Goal: Task Accomplishment & Management: Manage account settings

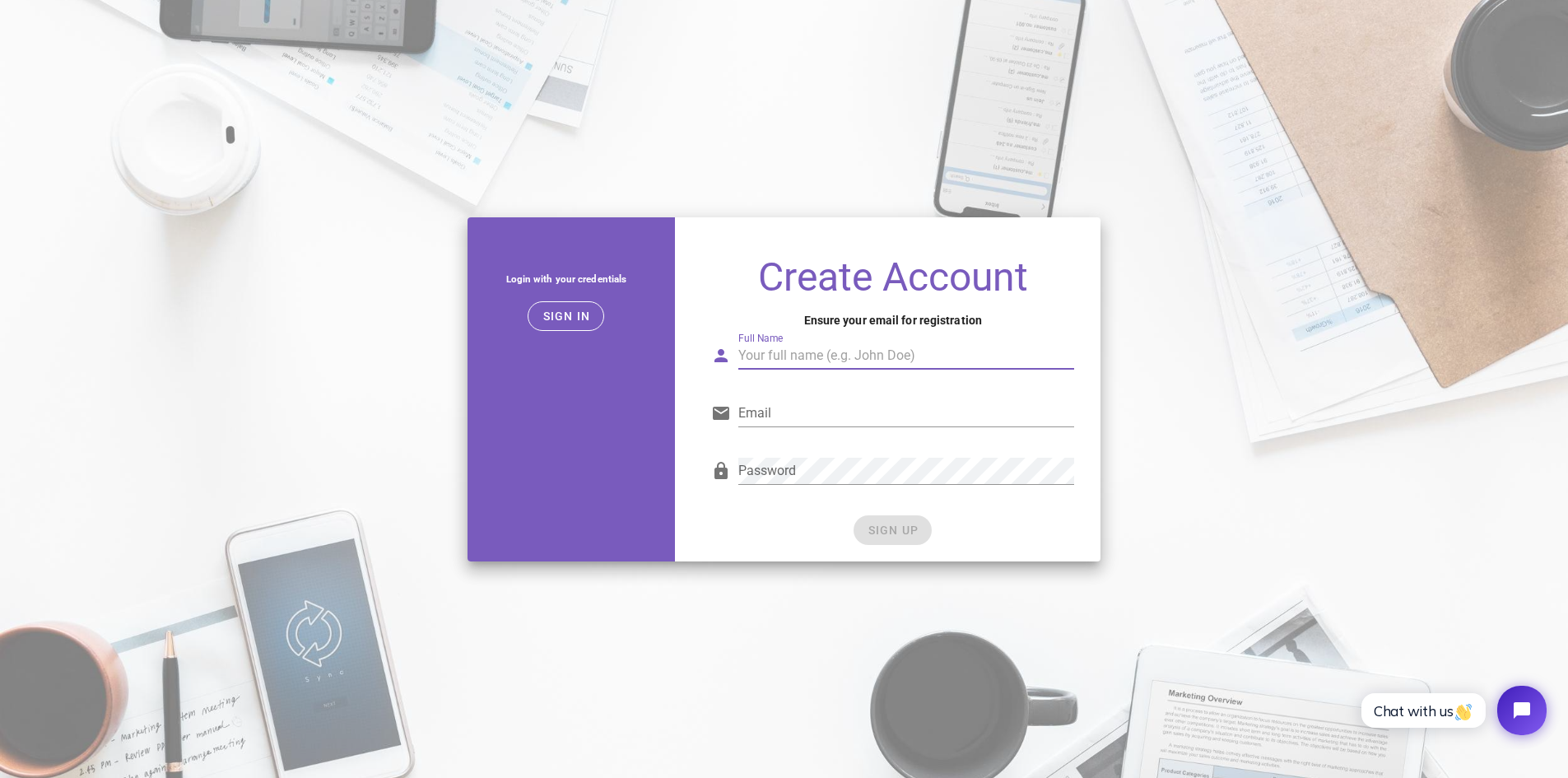
click at [888, 359] on input "Full Name" at bounding box center [906, 355] width 336 height 27
type input "it"
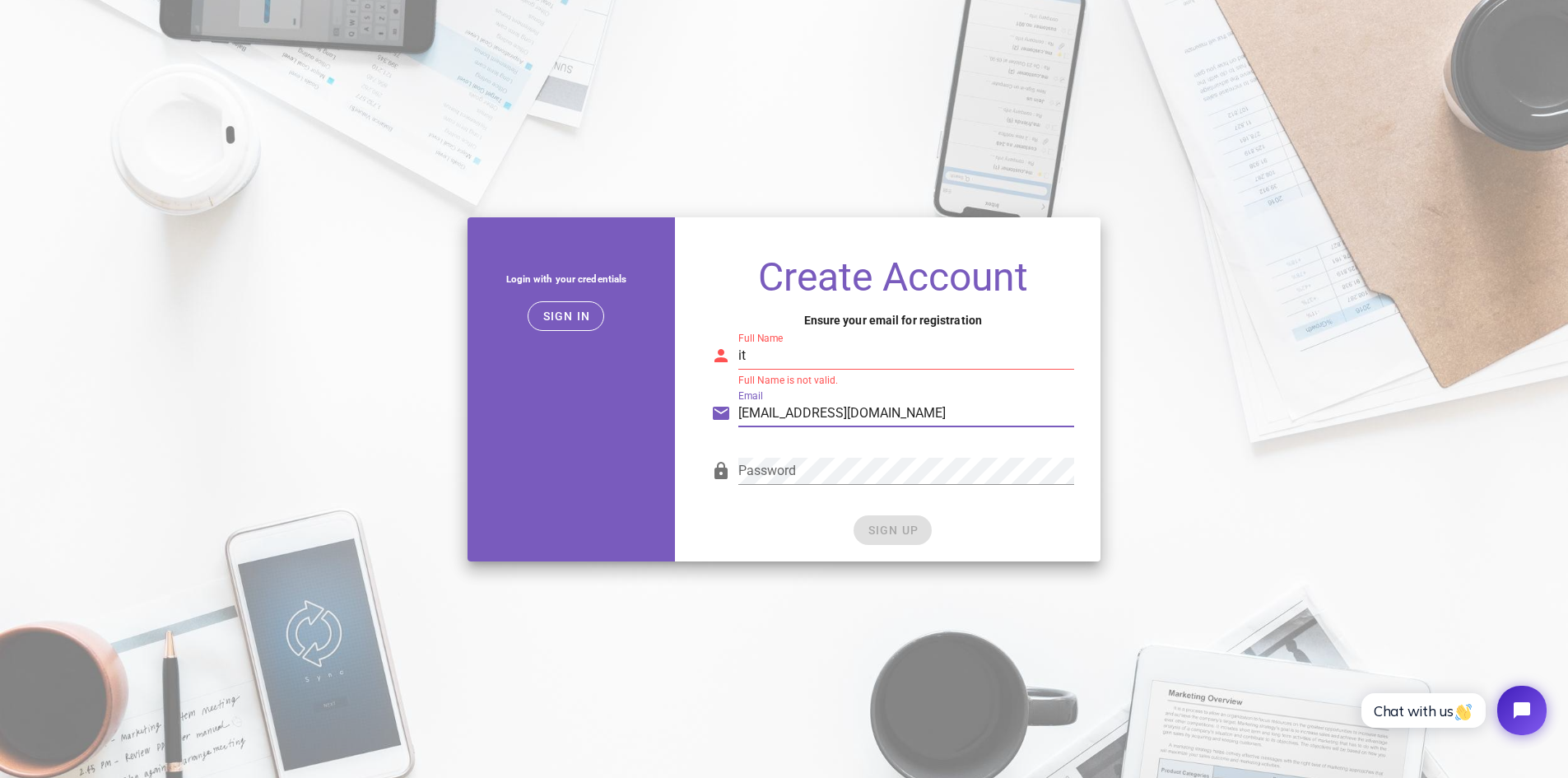
type input "[EMAIL_ADDRESS][DOMAIN_NAME]"
click at [804, 361] on input "it" at bounding box center [906, 355] width 336 height 27
click at [572, 318] on span "Sign in" at bounding box center [565, 316] width 49 height 13
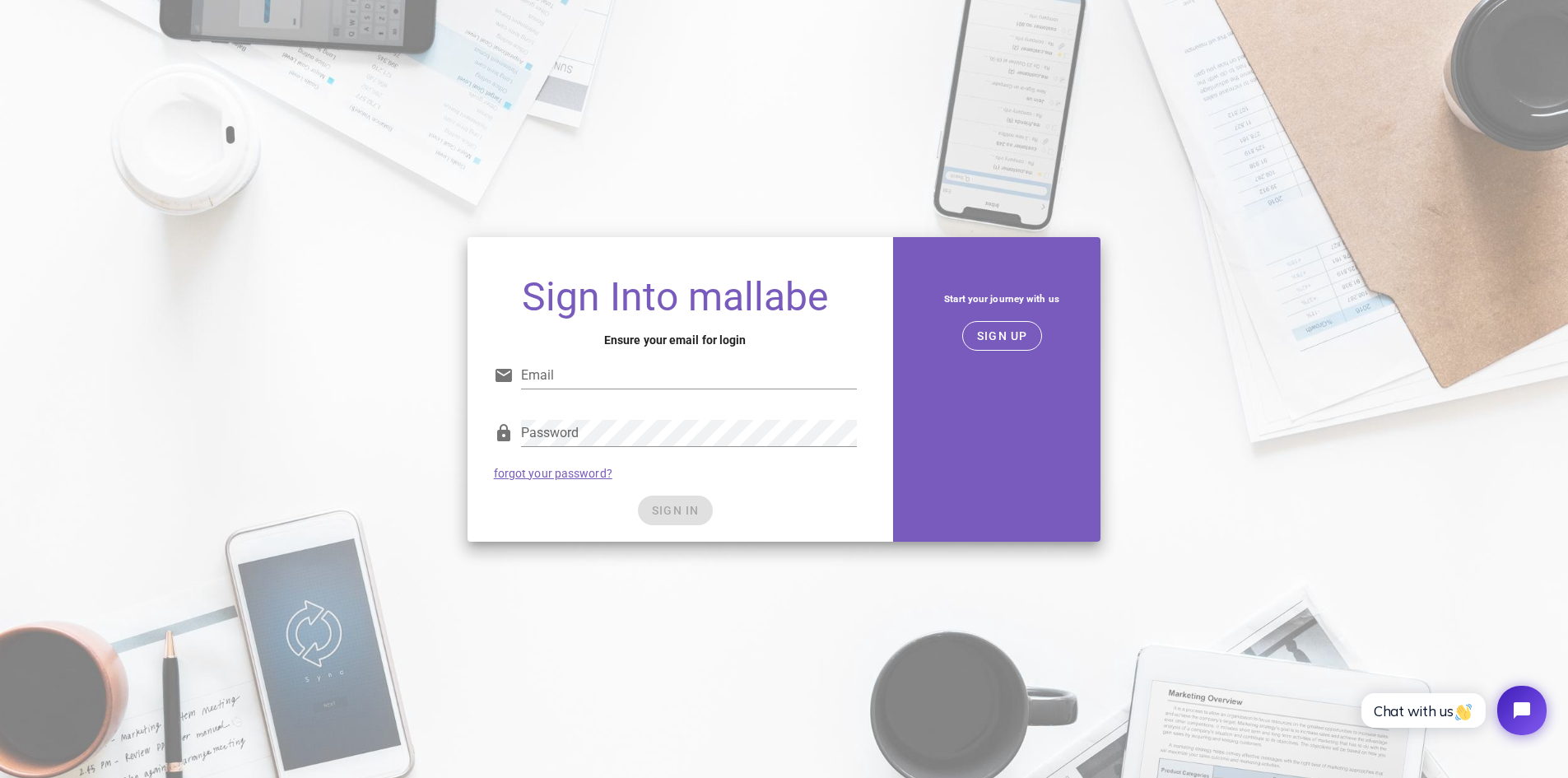
click at [1250, 492] on div "Sign Into mallabe Ensure your email for login Email Password forgot your passwo…" at bounding box center [784, 389] width 1568 height 324
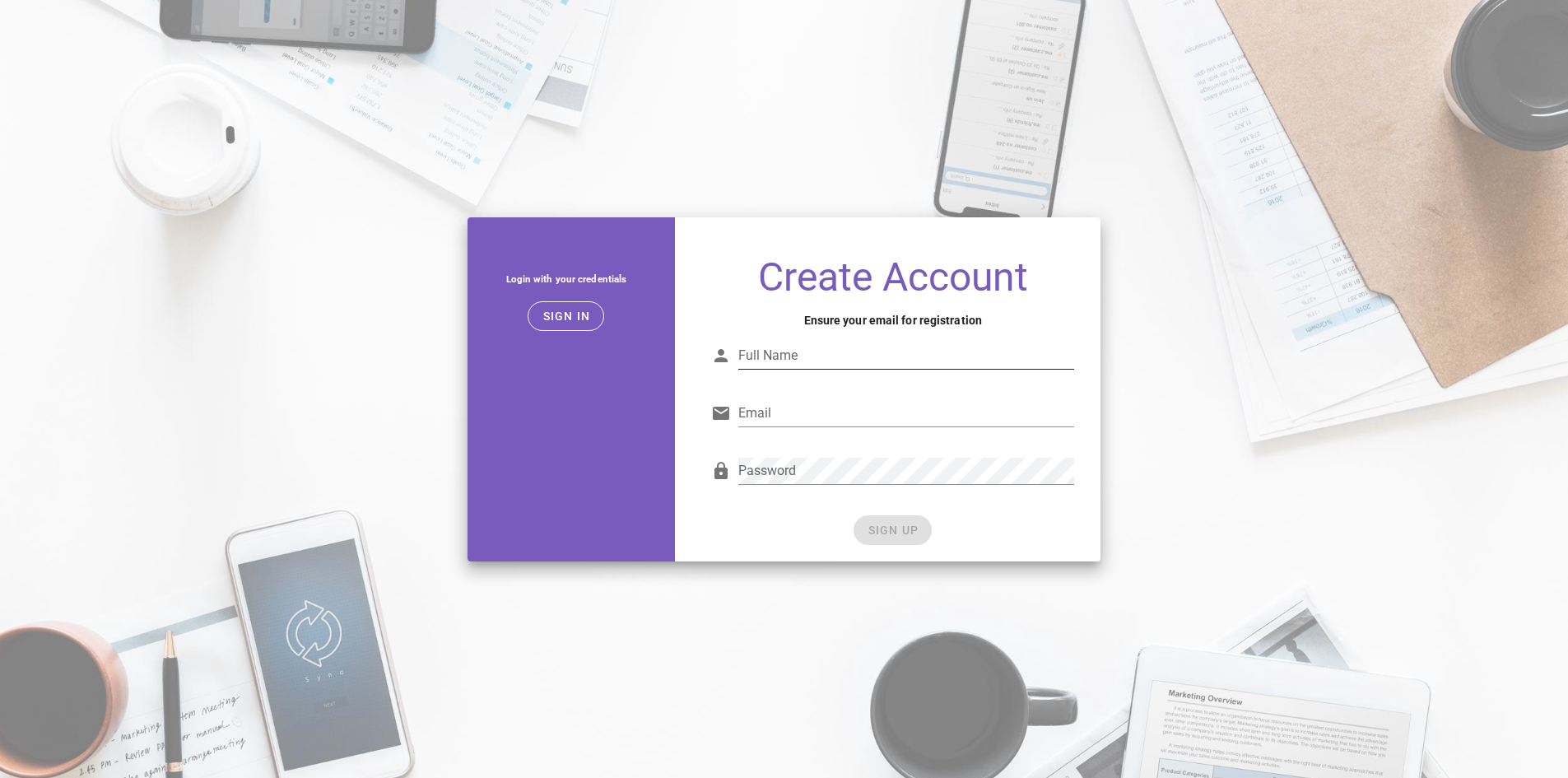
click at [795, 349] on input "Full Name" at bounding box center [906, 355] width 336 height 27
type input "russell wecker"
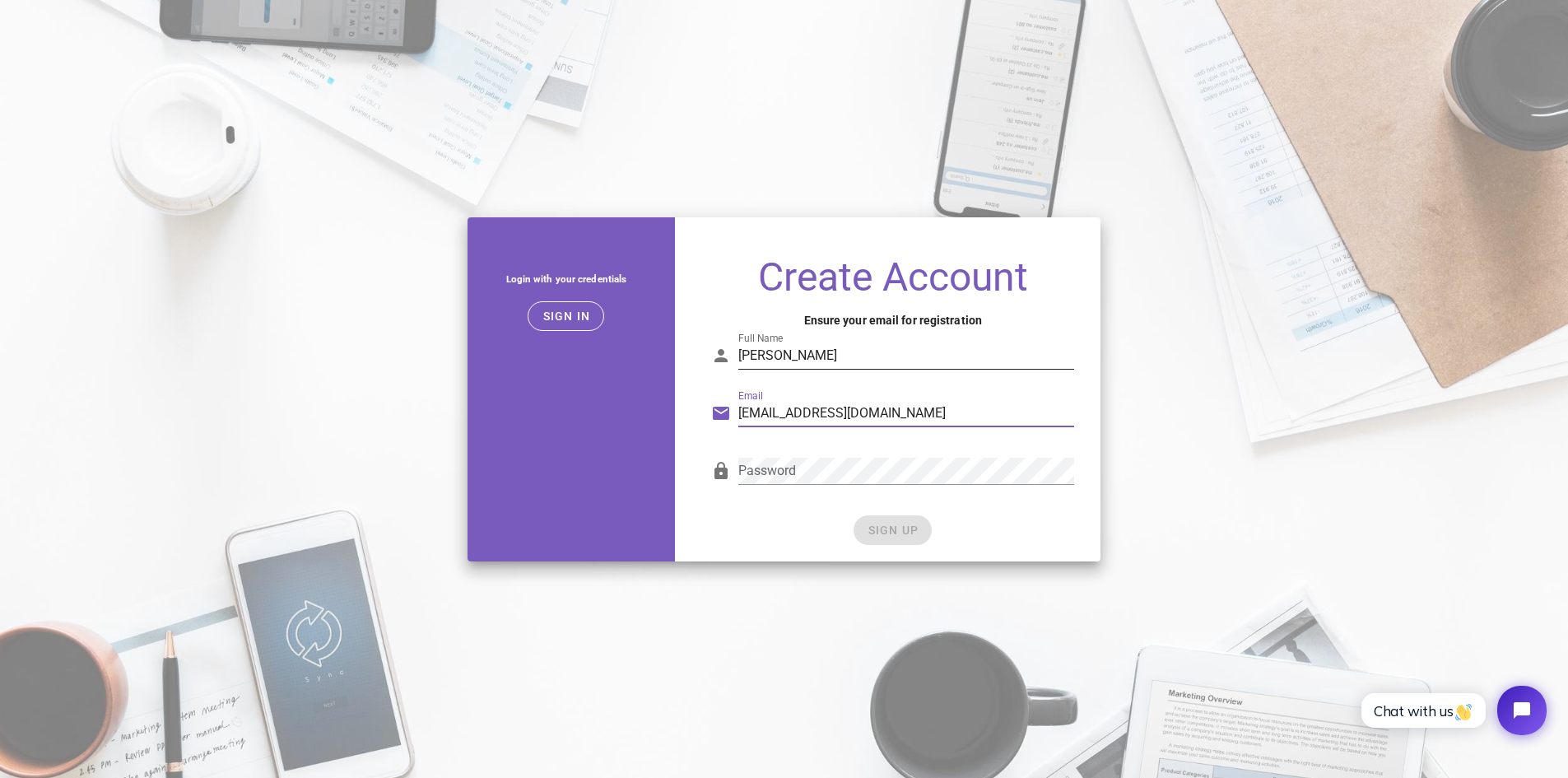
type input "[EMAIL_ADDRESS][DOMAIN_NAME]"
click at [906, 525] on span "SIGN UP" at bounding box center [892, 530] width 52 height 13
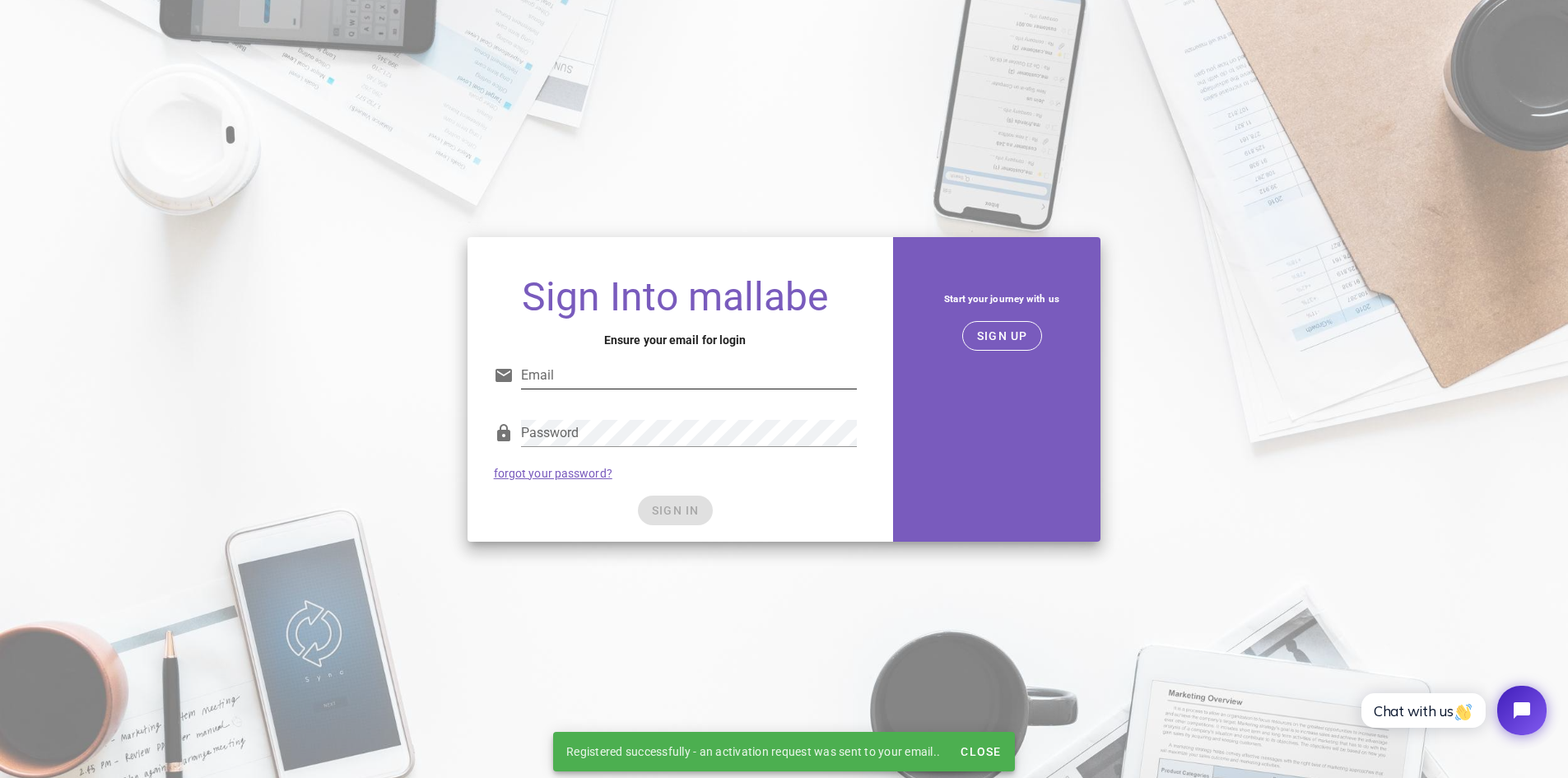
click at [639, 378] on input "Email" at bounding box center [689, 375] width 336 height 27
type input "[EMAIL_ADDRESS][DOMAIN_NAME]"
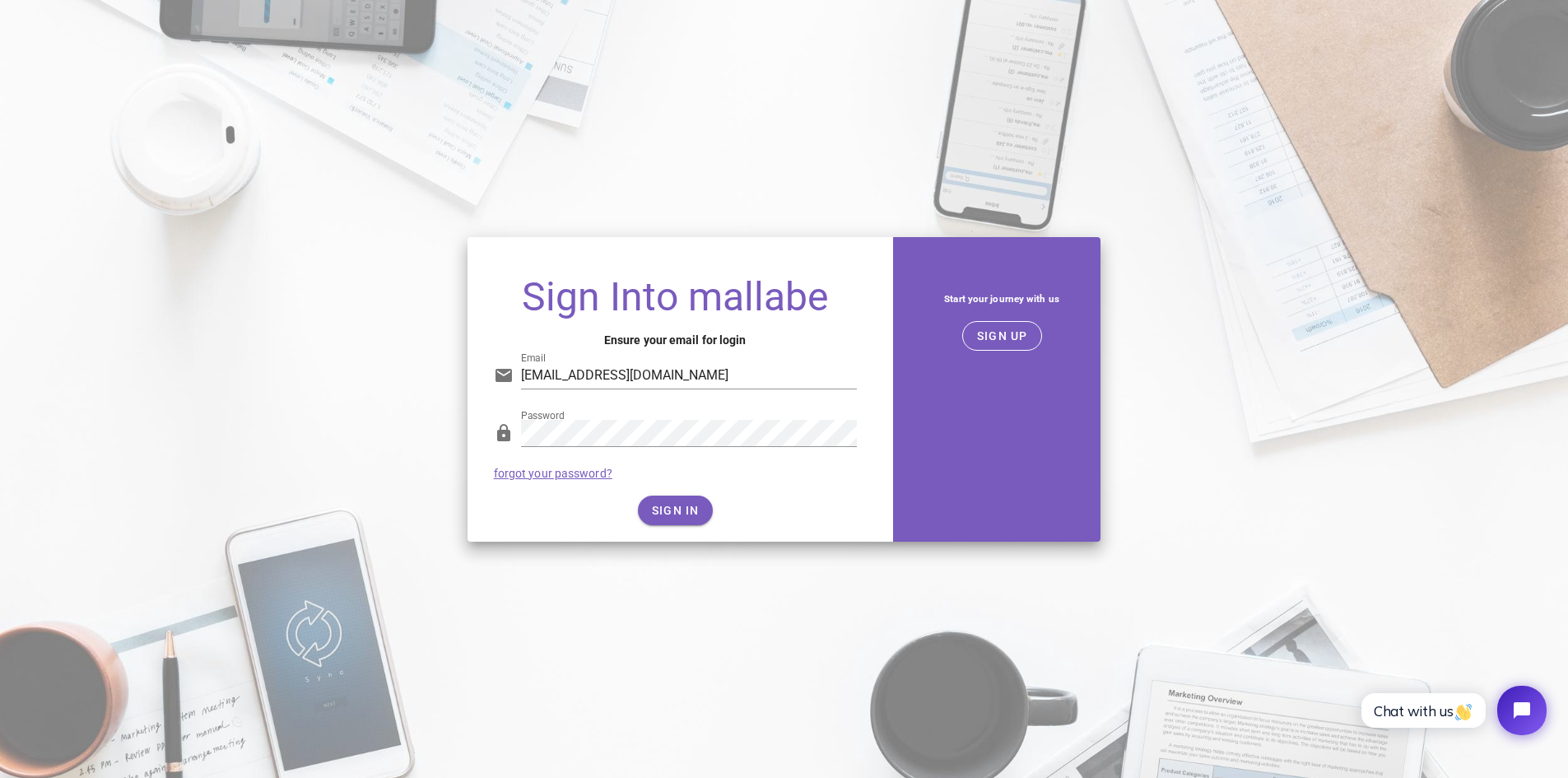
click at [688, 520] on div "SIGN IN" at bounding box center [675, 510] width 363 height 29
click at [682, 516] on span "SIGN IN" at bounding box center [675, 510] width 49 height 13
click at [688, 517] on button "SIGN IN" at bounding box center [675, 510] width 75 height 29
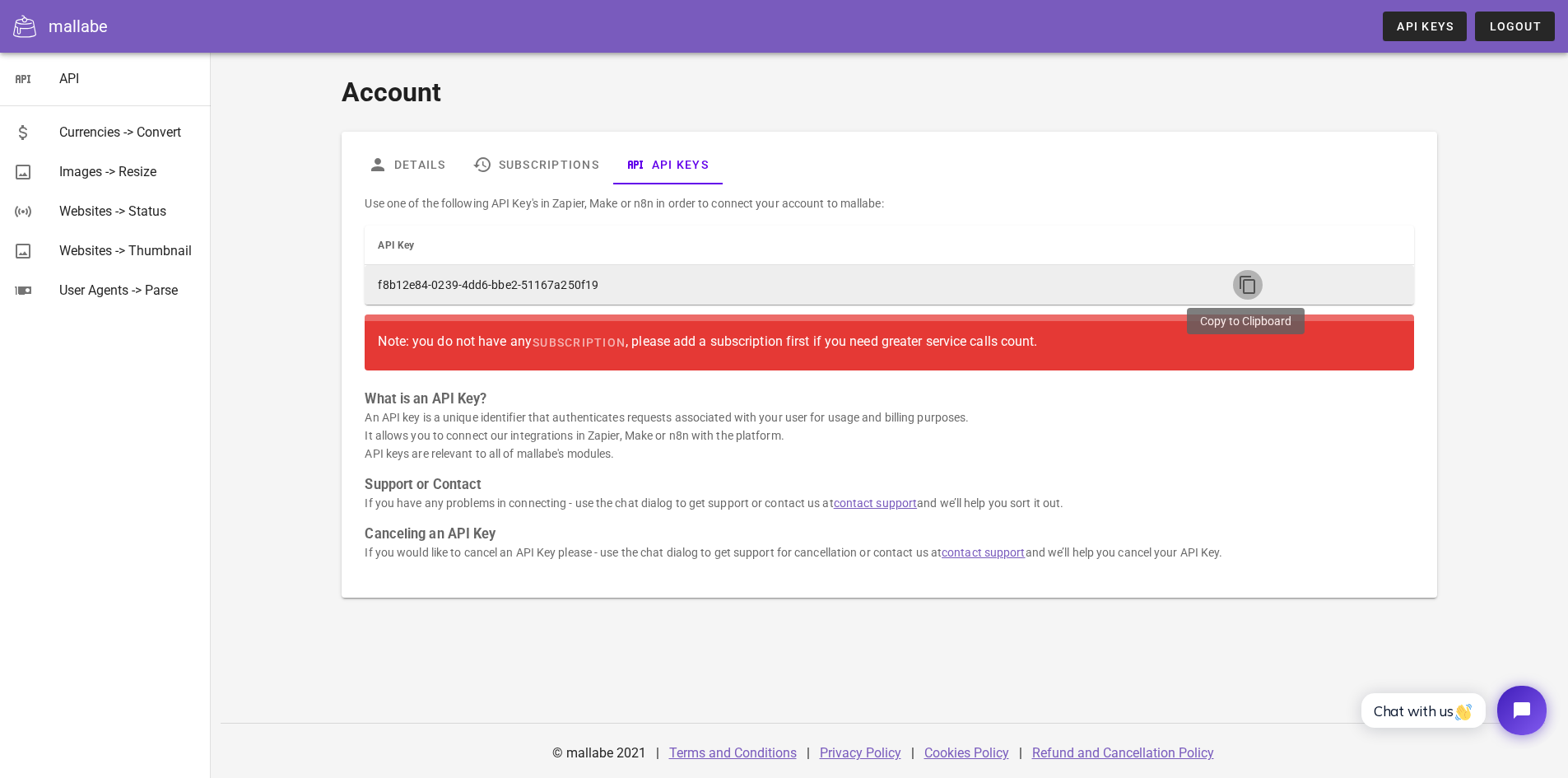
click at [1249, 283] on icon "button" at bounding box center [1248, 284] width 19 height 19
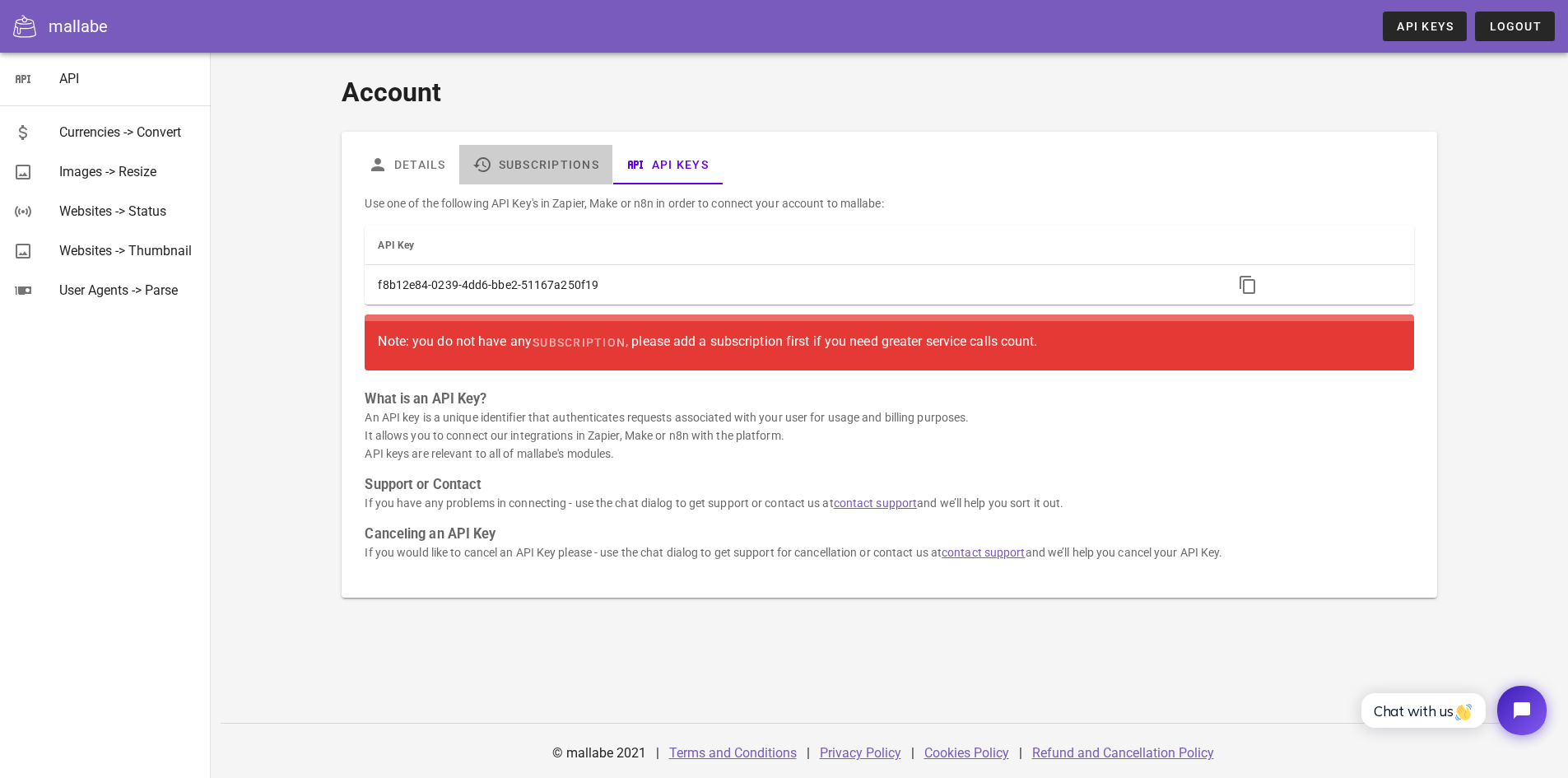
click at [519, 157] on link "Subscriptions" at bounding box center [536, 164] width 153 height 40
